Goal: Task Accomplishment & Management: Manage account settings

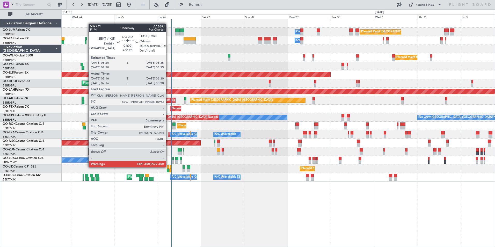
click at [168, 167] on div at bounding box center [168, 167] width 2 height 4
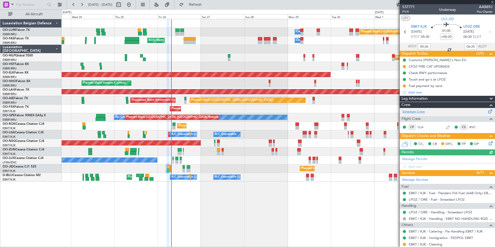
click at [410, 113] on link "Schedule Crew" at bounding box center [413, 111] width 23 height 5
click at [492, 1] on span at bounding box center [492, 2] width 5 height 5
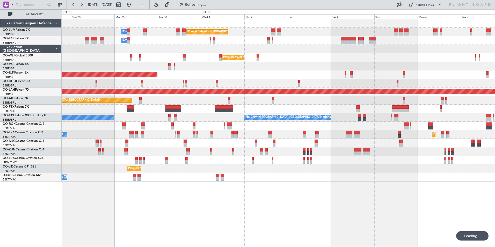
click at [251, 187] on div "Planned Maint [GEOGRAPHIC_DATA] ([GEOGRAPHIC_DATA] National) Owner [GEOGRAPHIC_…" at bounding box center [279, 133] width 434 height 228
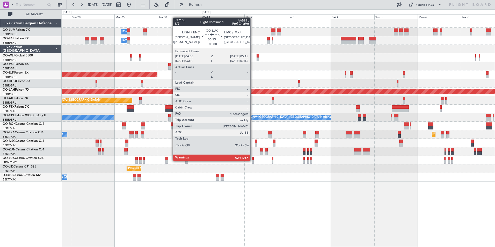
click at [253, 160] on div at bounding box center [253, 162] width 2 height 4
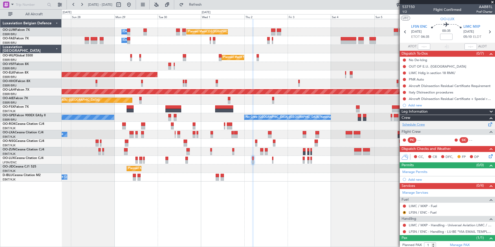
click at [420, 124] on link "Schedule Crew" at bounding box center [413, 124] width 23 height 5
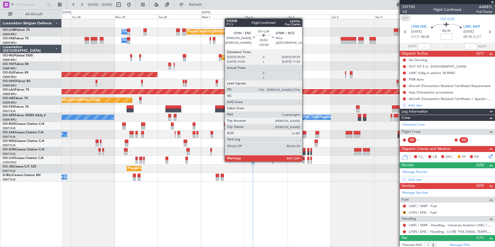
click at [305, 161] on div at bounding box center [304, 162] width 2 height 4
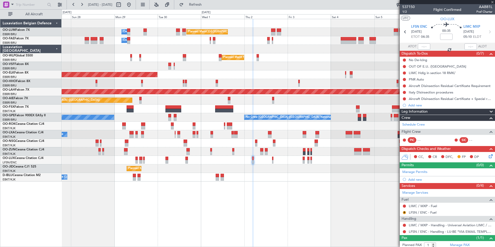
type input "0"
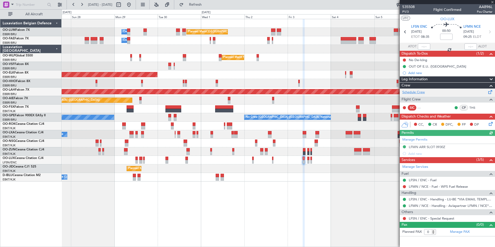
click at [409, 91] on link "Schedule Crew" at bounding box center [413, 92] width 23 height 5
click at [494, 1] on span at bounding box center [492, 2] width 5 height 5
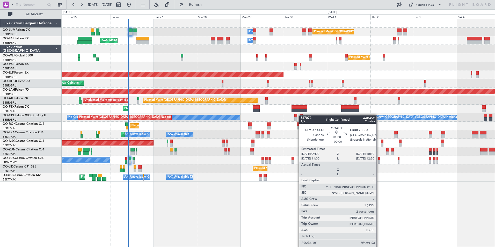
click at [302, 115] on div "No Crew Brussels (Brussels National) No Crew Brussels (Brussels National) Plann…" at bounding box center [278, 117] width 433 height 9
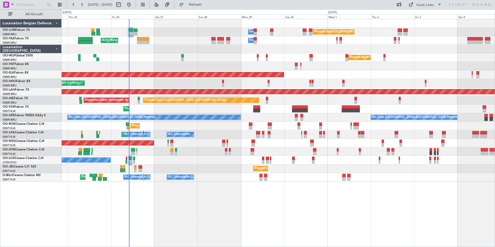
click at [201, 57] on div "Planned Maint Milan (Linate)" at bounding box center [278, 57] width 433 height 9
click at [428, 50] on div at bounding box center [278, 49] width 433 height 9
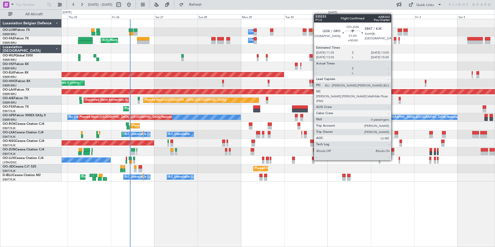
click at [394, 150] on div at bounding box center [393, 150] width 3 height 4
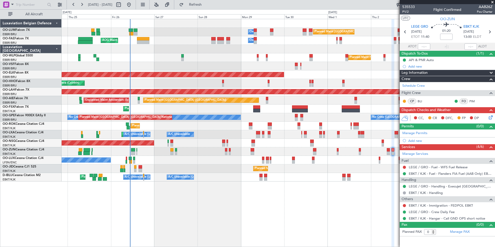
click at [493, 3] on span at bounding box center [492, 2] width 5 height 5
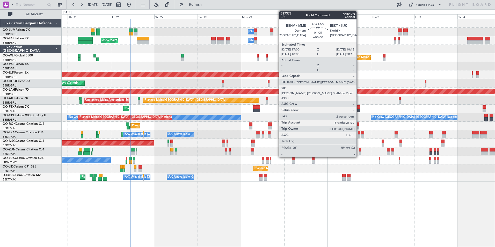
click at [359, 133] on div at bounding box center [359, 133] width 2 height 4
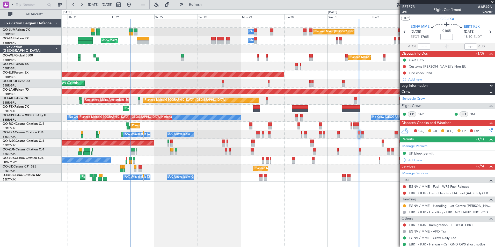
click at [493, 1] on span at bounding box center [492, 2] width 5 height 5
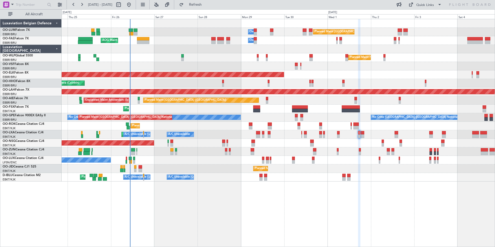
type input "0"
